Goal: Task Accomplishment & Management: Manage account settings

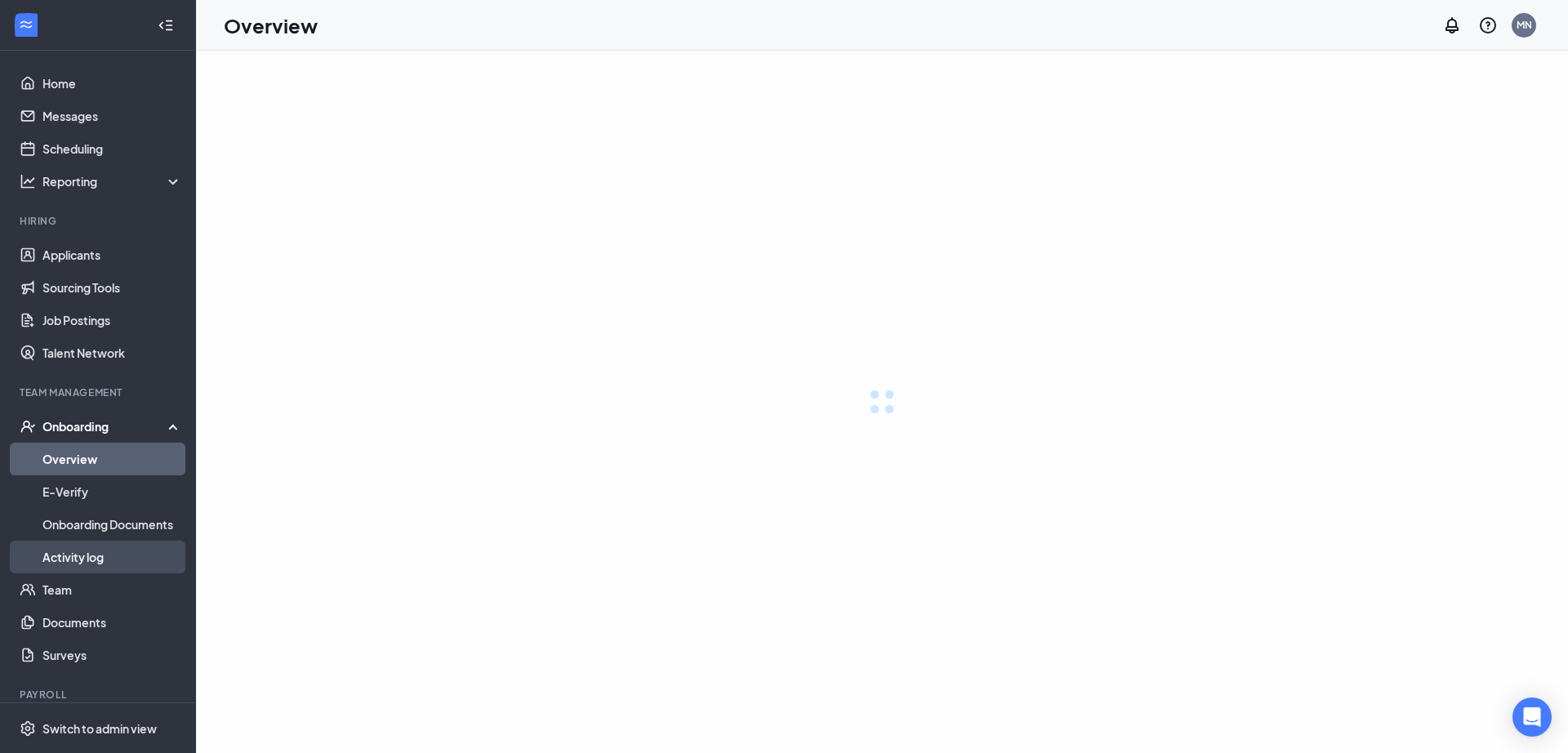
click at [79, 551] on link "Activity log" at bounding box center [112, 557] width 140 height 33
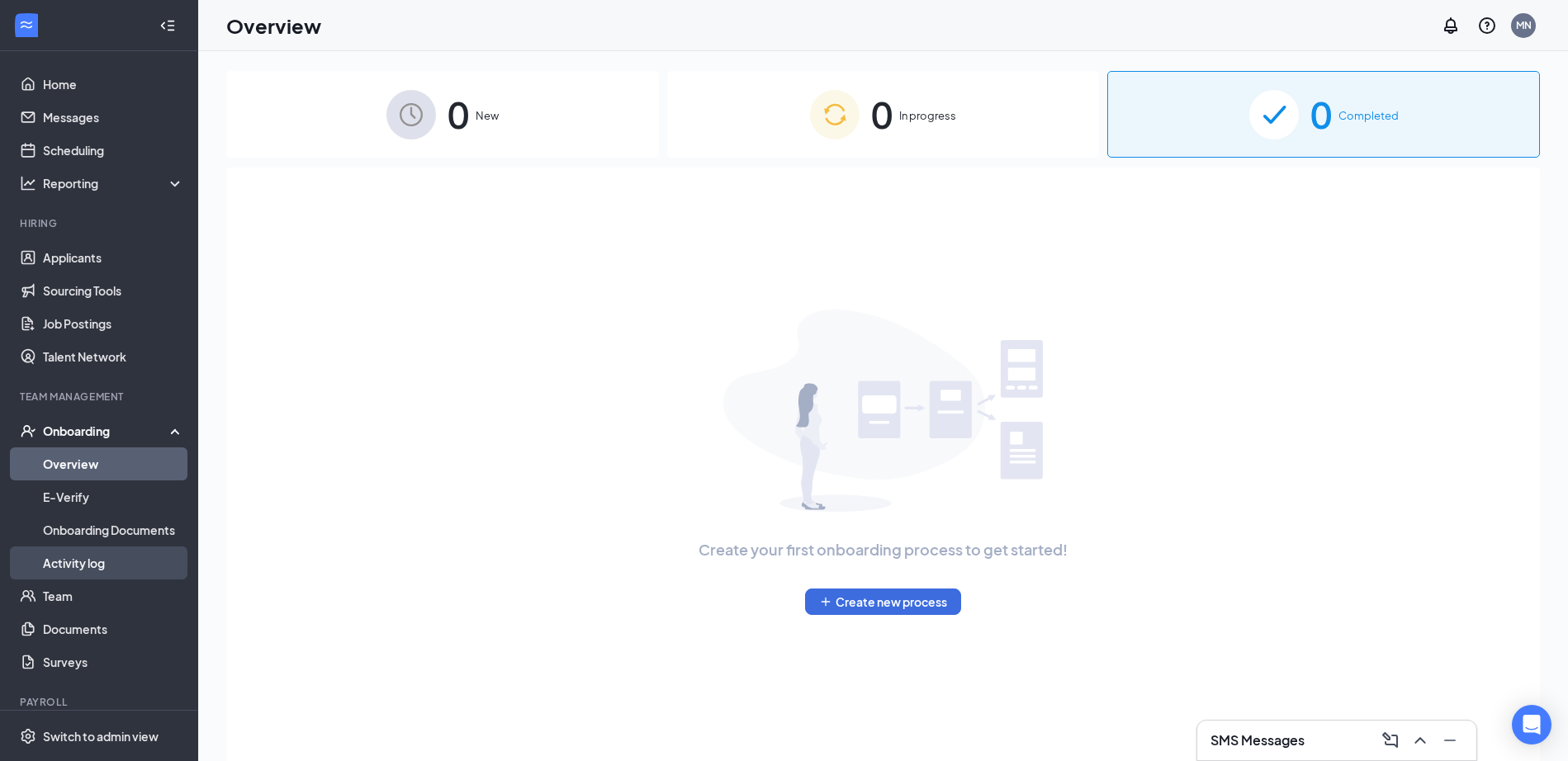
click at [89, 571] on link "Activity log" at bounding box center [113, 563] width 141 height 33
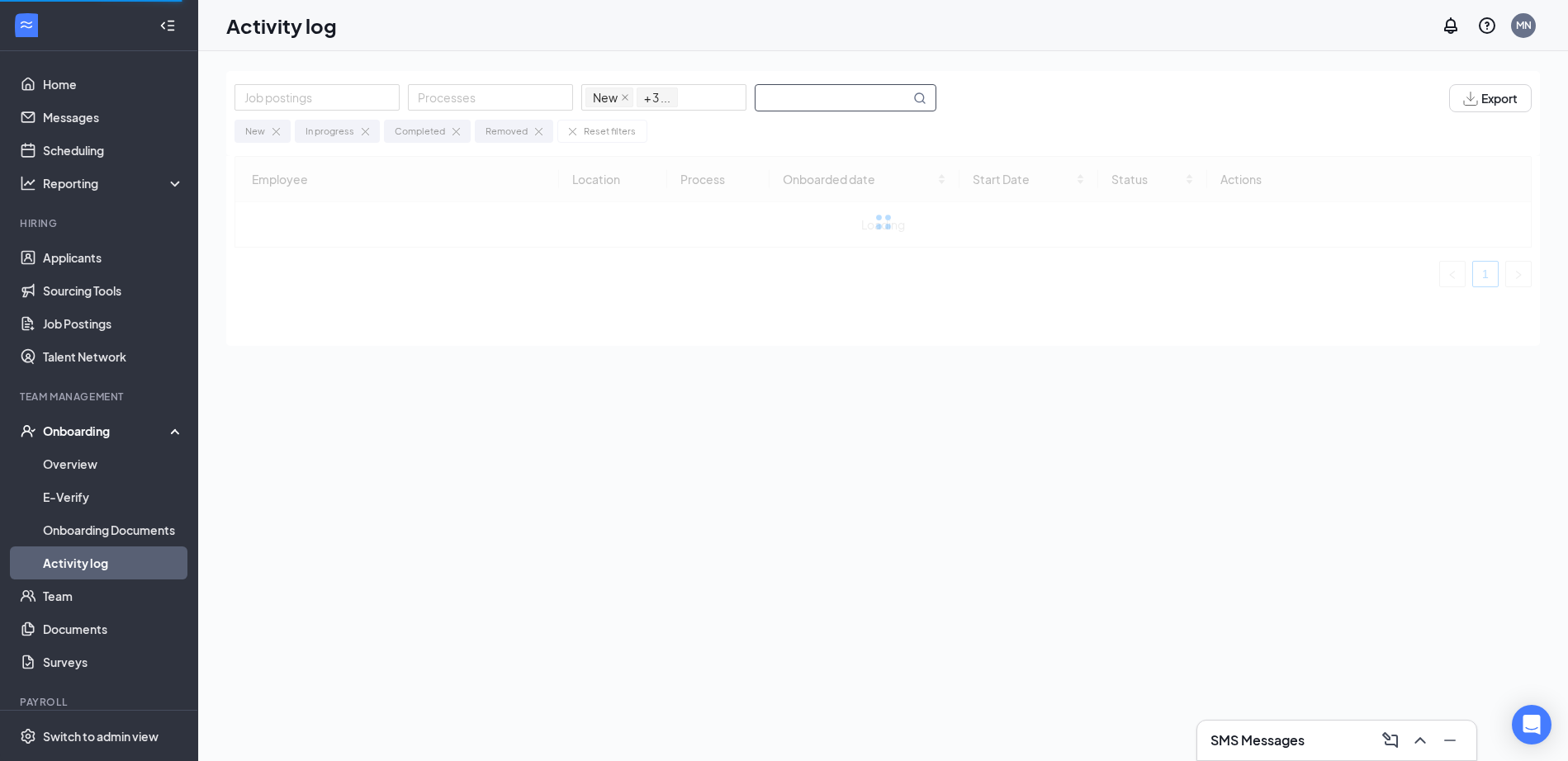
click at [849, 111] on span at bounding box center [845, 98] width 181 height 28
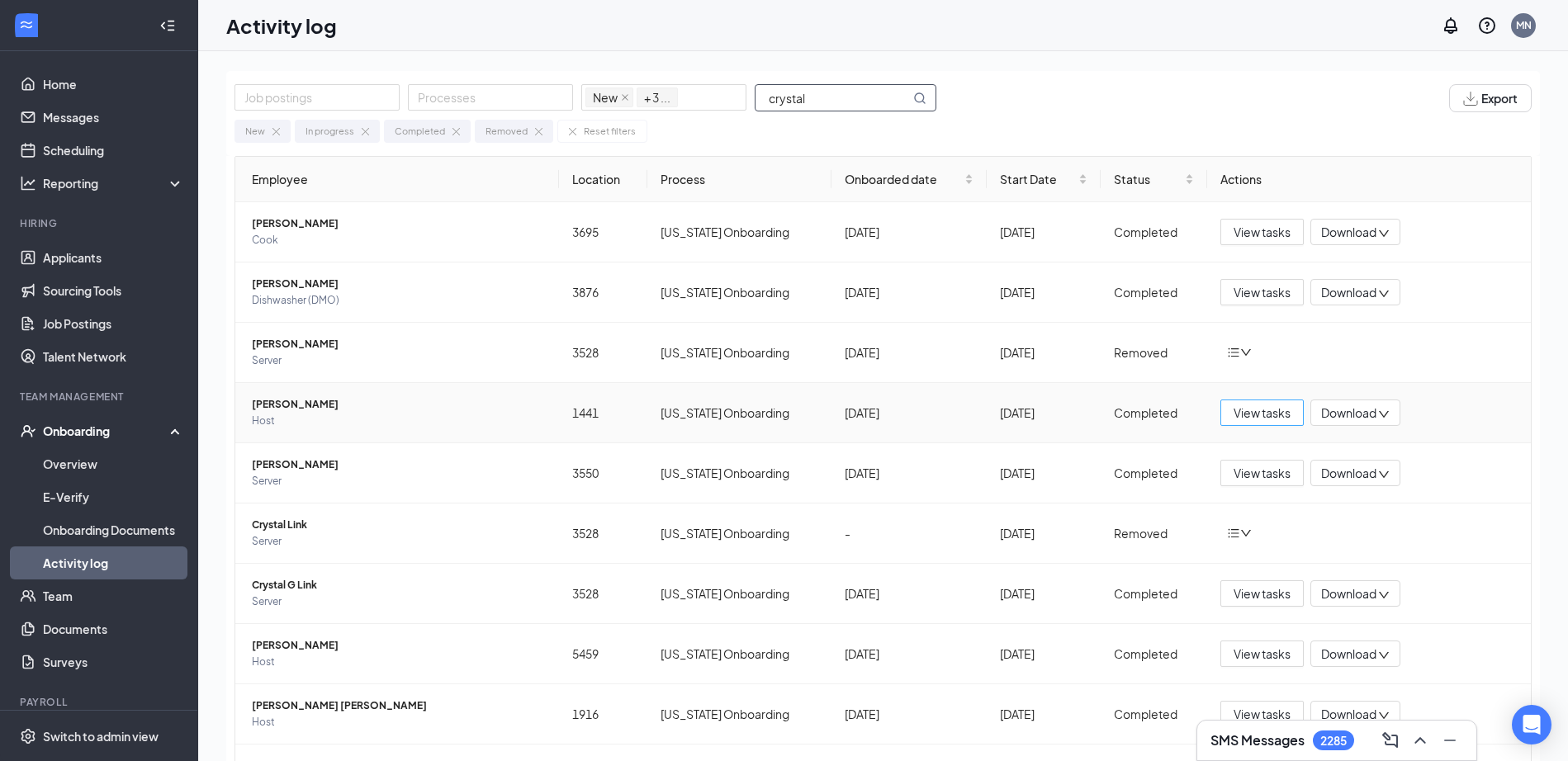
type input "crystal"
click at [1221, 409] on button "View tasks" at bounding box center [1262, 413] width 84 height 27
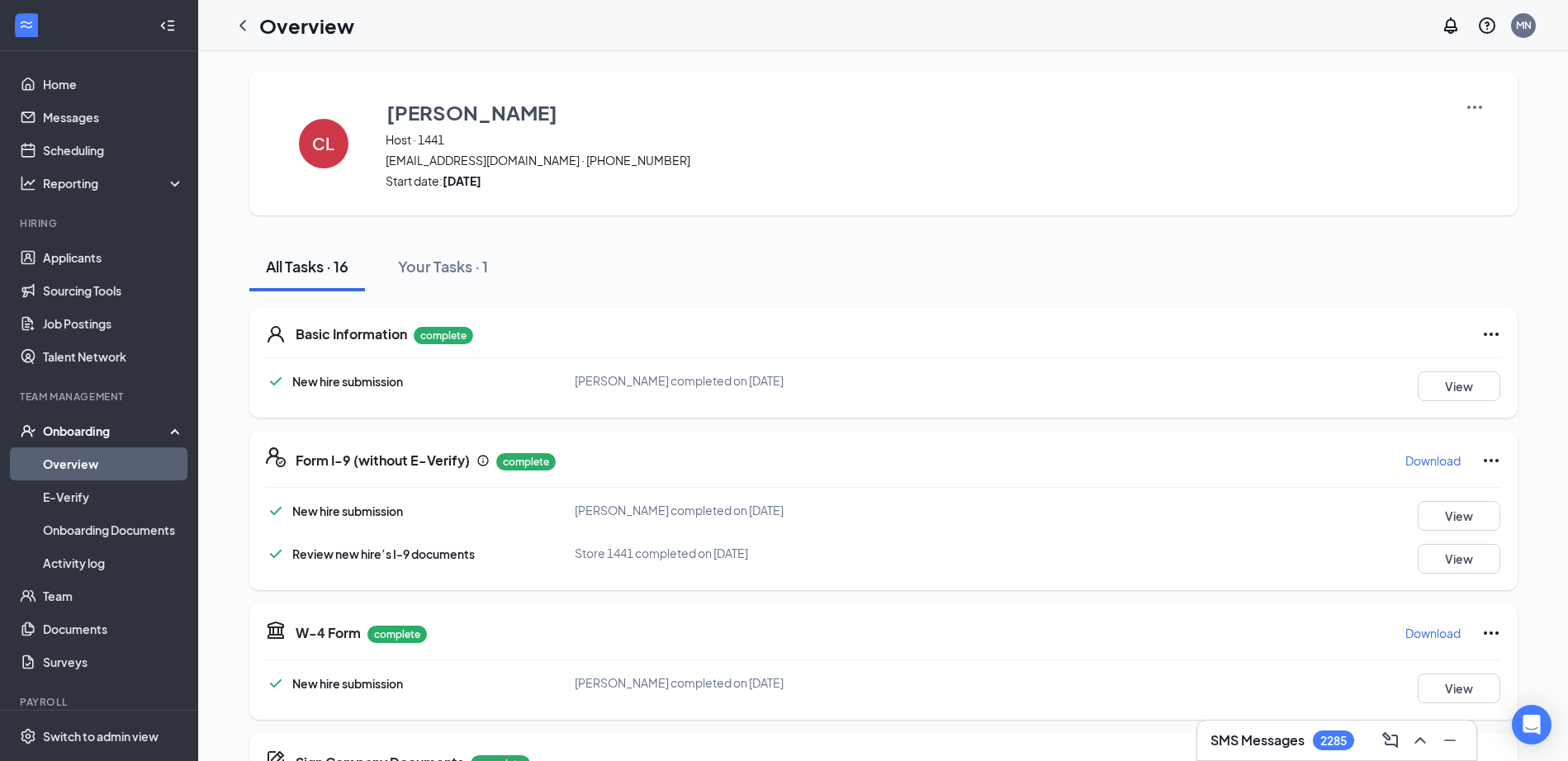
scroll to position [858, 0]
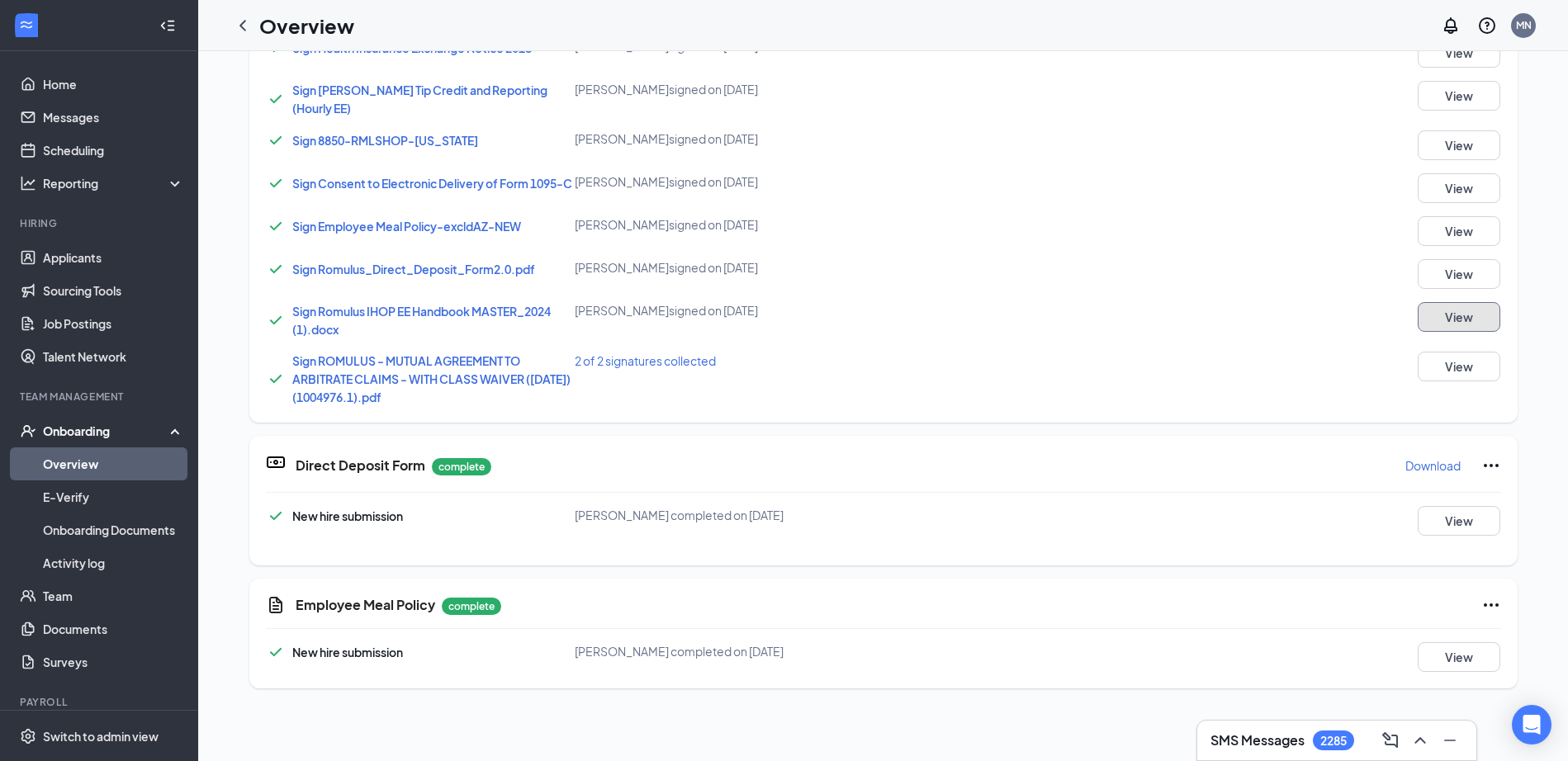
click at [1449, 306] on button "View" at bounding box center [1459, 316] width 83 height 29
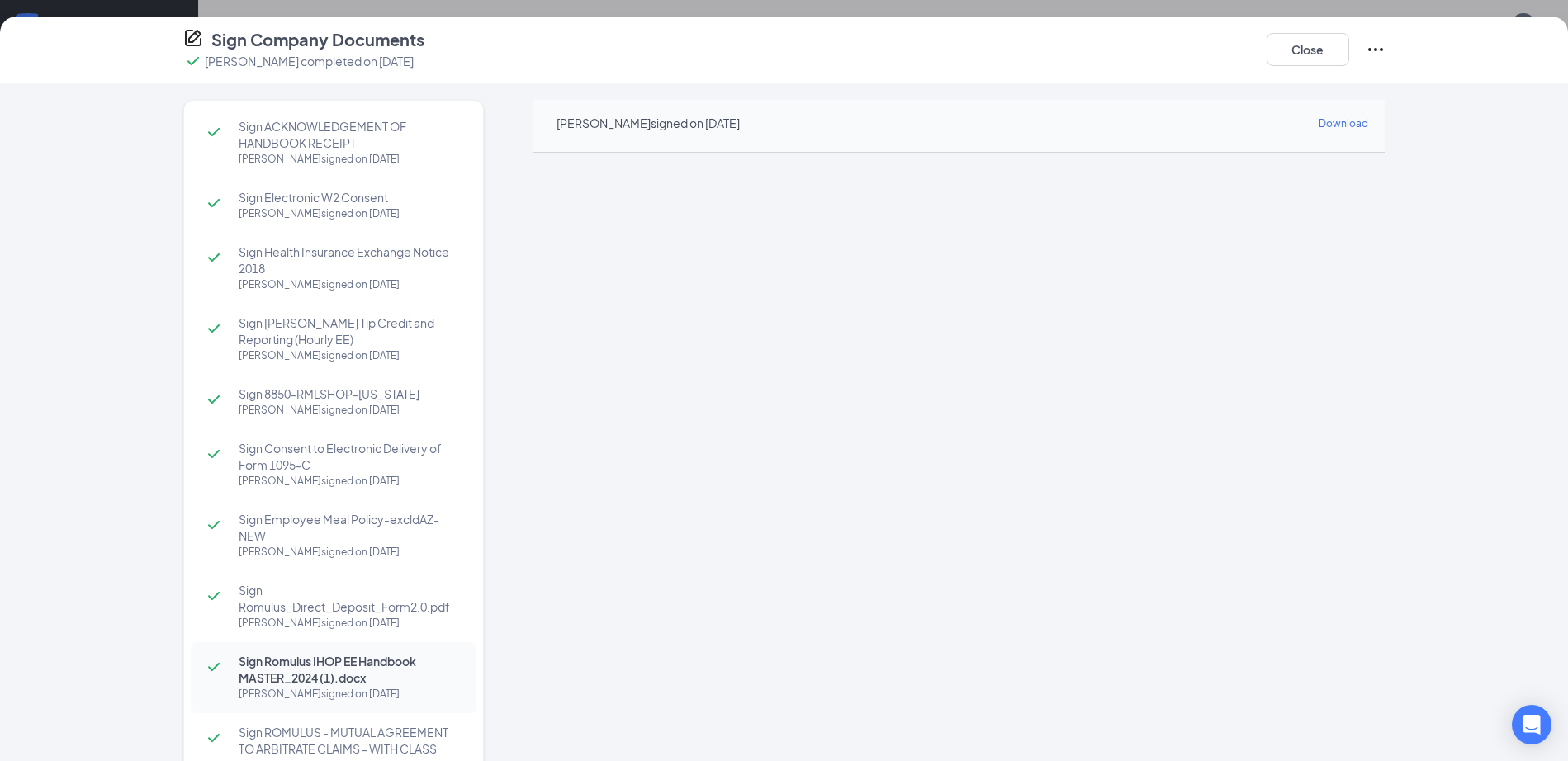
scroll to position [553, 0]
